Goal: Check status: Check status

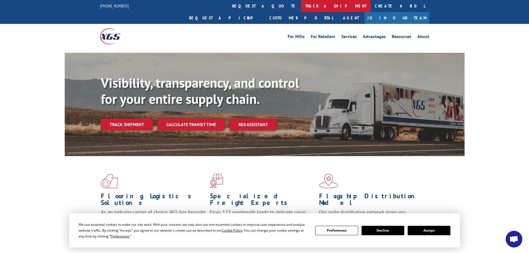
click at [301, 5] on link "track a shipment" at bounding box center [336, 6] width 70 height 12
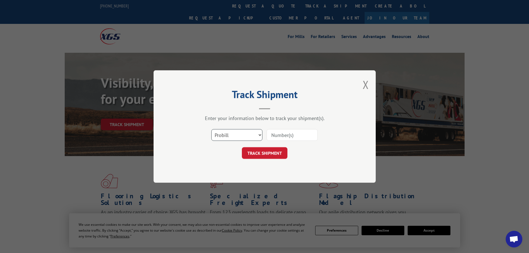
click at [222, 135] on select "Select category... Probill BOL PO" at bounding box center [236, 135] width 51 height 12
select select "bol"
click at [211, 129] on select "Select category... Probill BOL PO" at bounding box center [236, 135] width 51 height 12
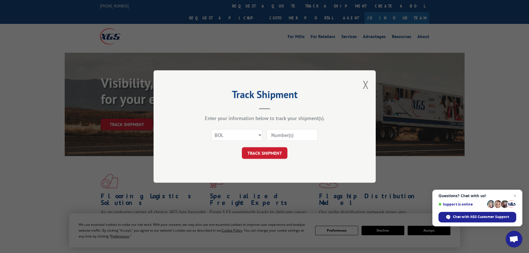
paste input "7043783"
type input "7043783"
click at [267, 156] on button "TRACK SHIPMENT" at bounding box center [265, 153] width 46 height 12
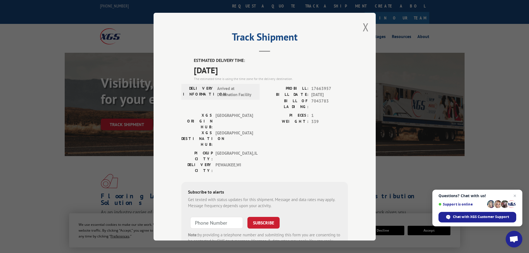
drag, startPoint x: 190, startPoint y: 58, endPoint x: 265, endPoint y: 70, distance: 75.7
click at [265, 70] on div "ESTIMATED DELIVERY TIME: [DATE] The estimated time is using the time zone for t…" at bounding box center [264, 157] width 167 height 200
copy div "ESTIMATED DELIVERY TIME: [DATE]"
click at [364, 28] on button "Close modal" at bounding box center [366, 27] width 6 height 15
